Goal: Find specific page/section: Find specific page/section

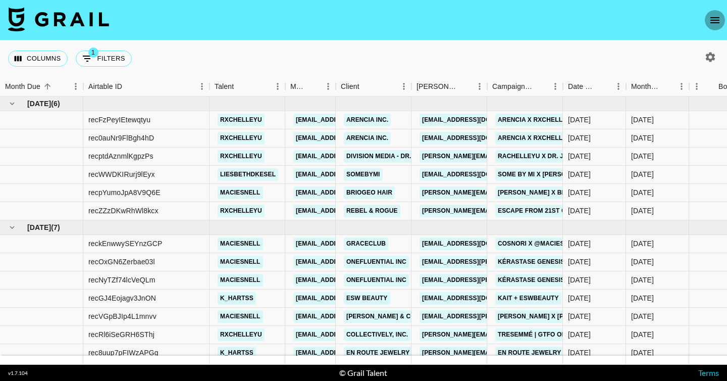
click at [713, 21] on icon "open drawer" at bounding box center [715, 20] width 12 height 12
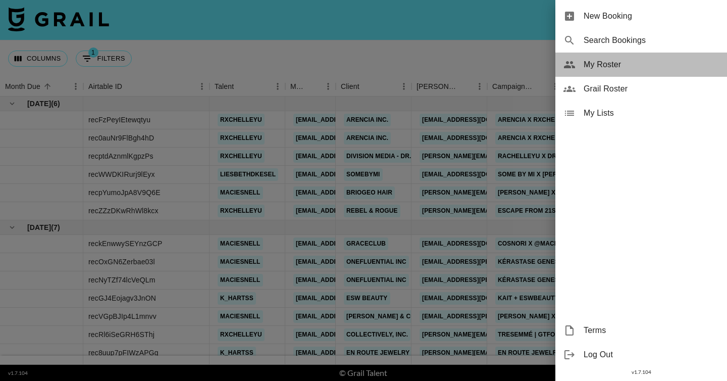
click at [621, 70] on span "My Roster" at bounding box center [651, 65] width 135 height 12
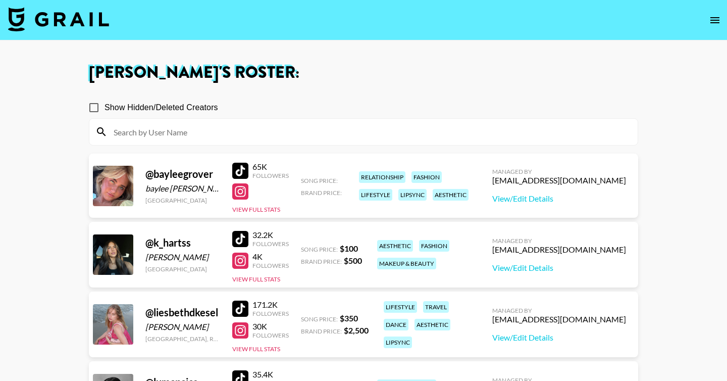
click at [225, 128] on input at bounding box center [370, 132] width 524 height 16
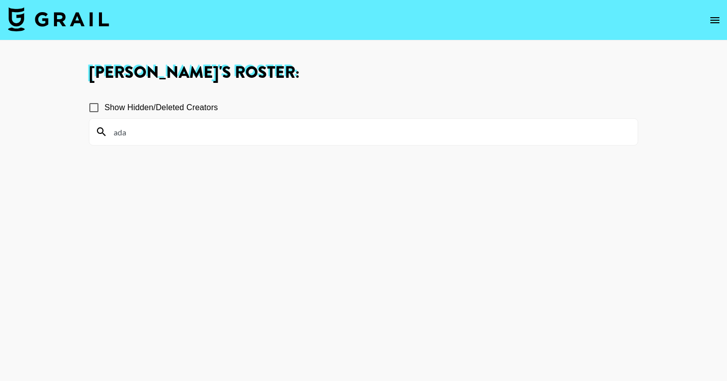
click at [718, 26] on button "open drawer" at bounding box center [715, 20] width 20 height 20
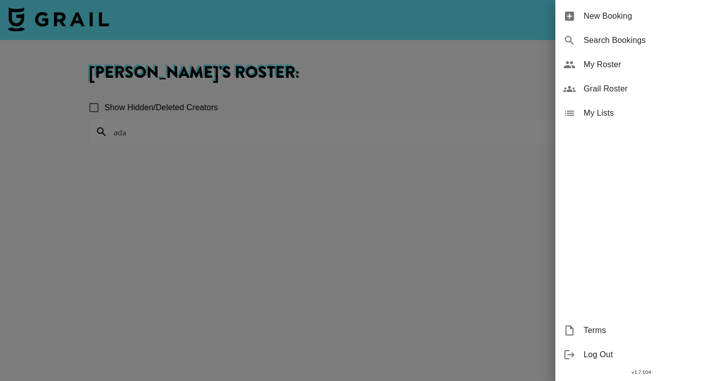
click at [623, 91] on span "Grail Roster" at bounding box center [651, 89] width 135 height 12
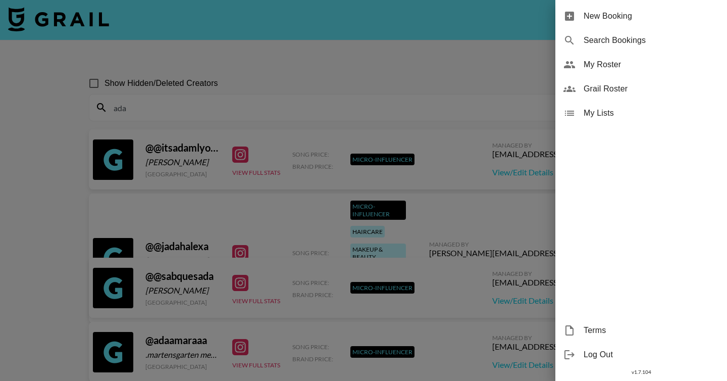
click at [601, 95] on div "Grail Roster" at bounding box center [641, 89] width 172 height 24
click at [385, 68] on div at bounding box center [363, 190] width 727 height 381
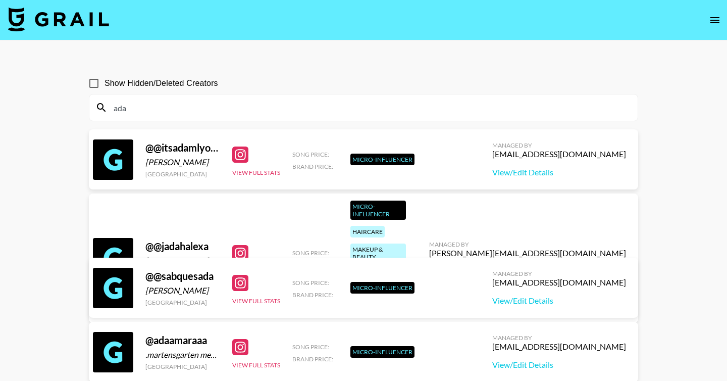
click at [156, 108] on input "ada" at bounding box center [370, 107] width 524 height 16
type input "a"
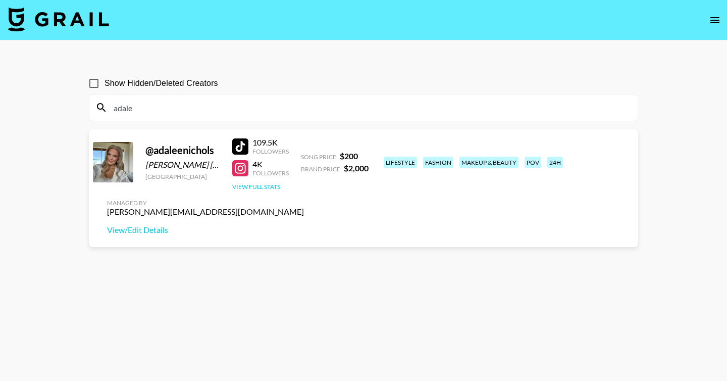
type input "adale"
click at [270, 186] on button "View Full Stats" at bounding box center [256, 187] width 48 height 8
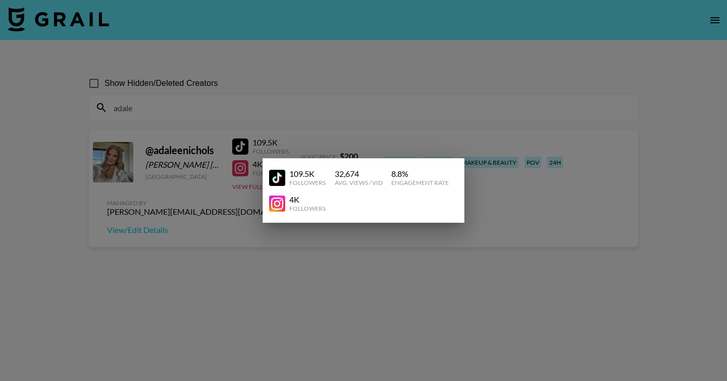
click at [243, 220] on div at bounding box center [363, 190] width 727 height 381
